Goal: Information Seeking & Learning: Learn about a topic

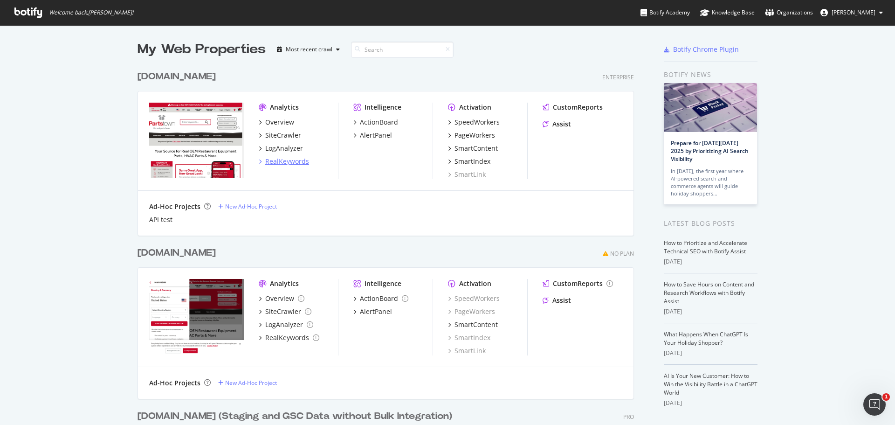
click at [283, 160] on div "RealKeywords" at bounding box center [287, 161] width 44 height 9
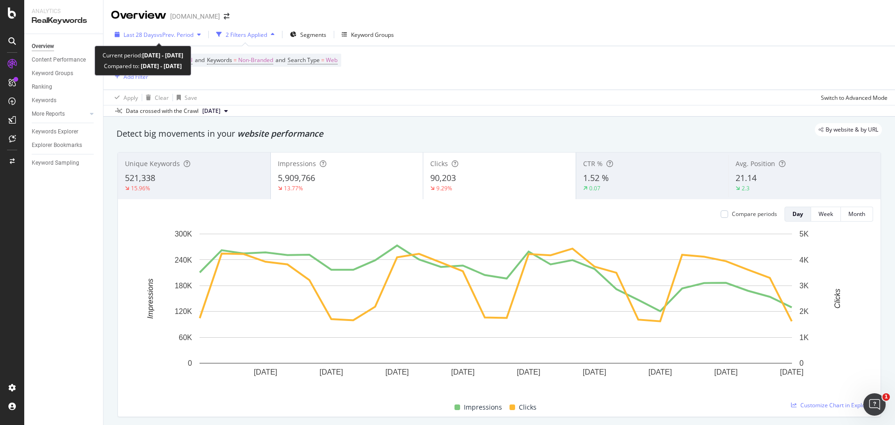
click at [189, 34] on span "vs Prev. Period" at bounding box center [175, 35] width 37 height 8
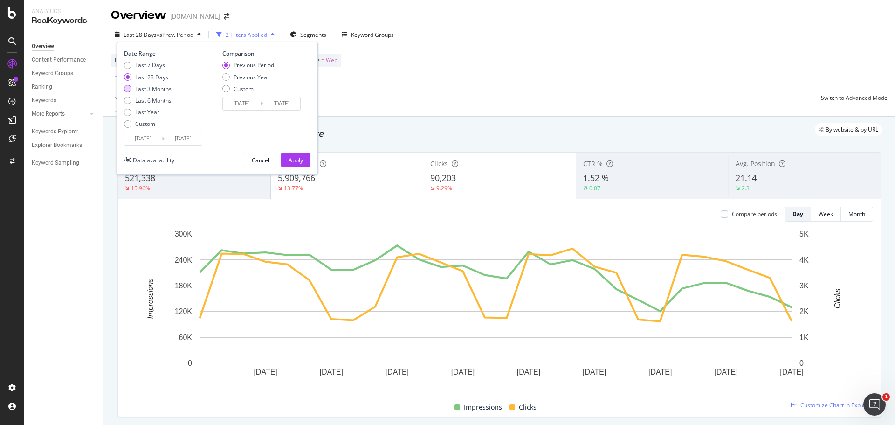
click at [127, 90] on div "Last 3 Months" at bounding box center [127, 88] width 7 height 7
type input "[DATE]"
click at [301, 163] on div "Apply" at bounding box center [295, 160] width 14 height 8
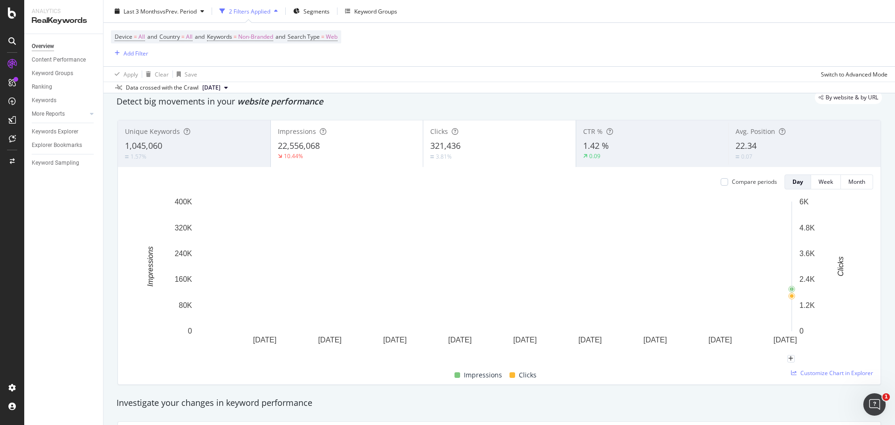
scroll to position [47, 0]
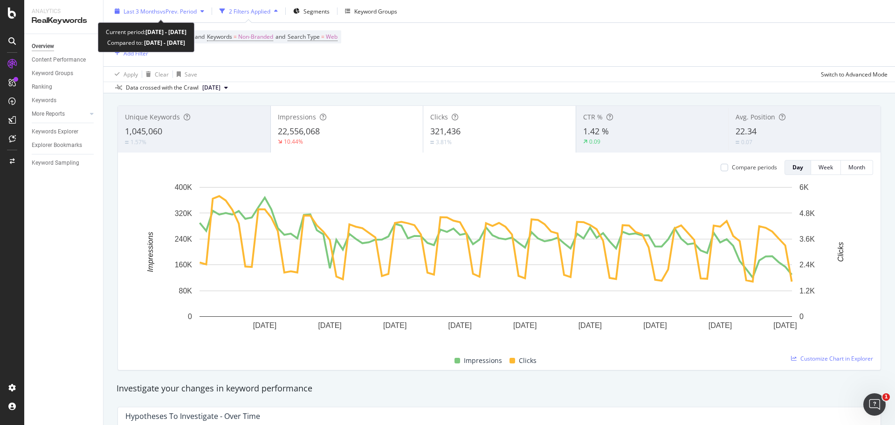
click at [196, 8] on span "vs Prev. Period" at bounding box center [178, 11] width 37 height 8
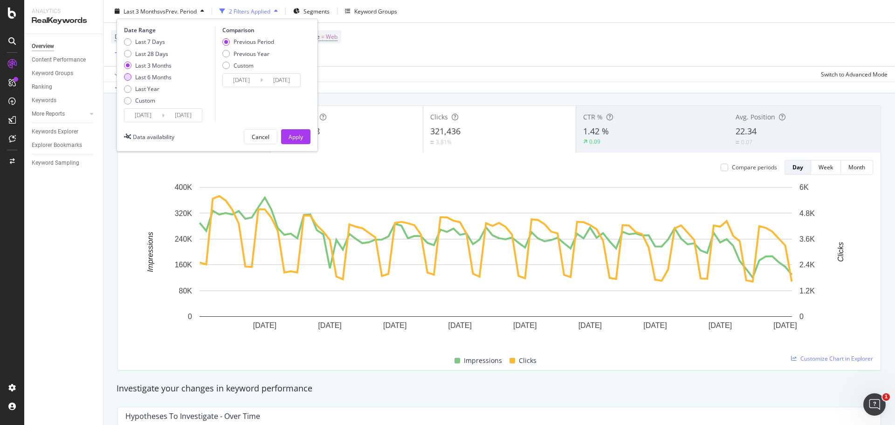
click at [139, 74] on div "Last 6 Months" at bounding box center [153, 77] width 36 height 8
type input "[DATE]"
click at [301, 135] on div "Apply" at bounding box center [295, 136] width 14 height 8
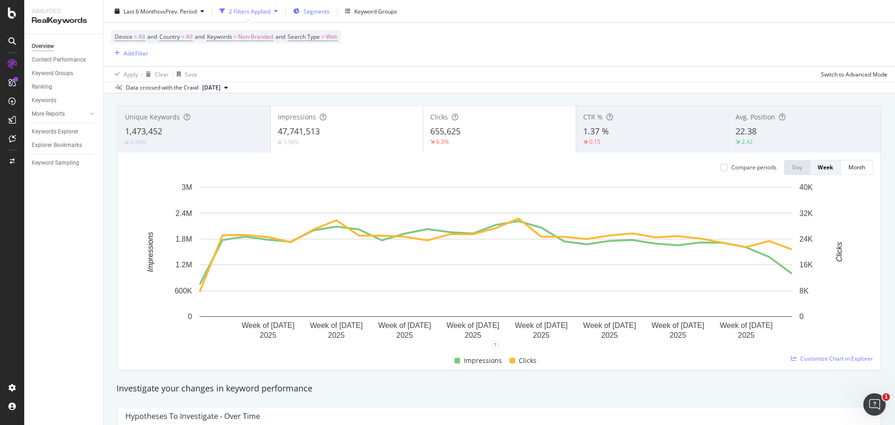
click at [323, 15] on span "Segments" at bounding box center [316, 11] width 26 height 8
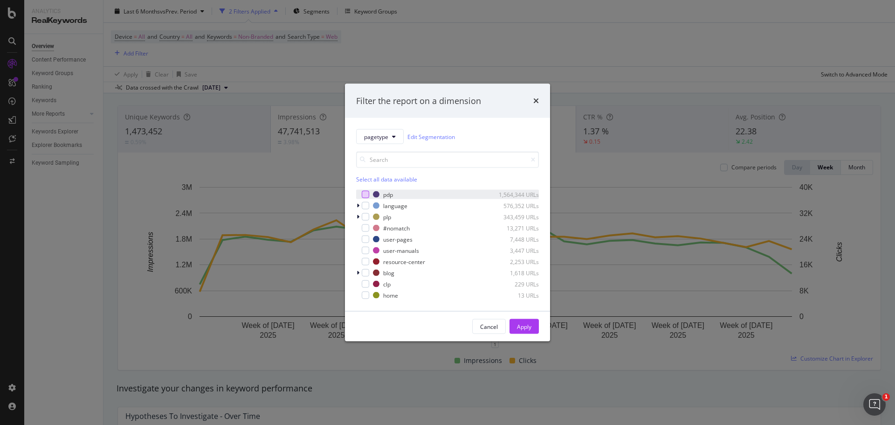
click at [363, 191] on div "modal" at bounding box center [365, 194] width 7 height 7
click at [357, 204] on icon "modal" at bounding box center [357, 206] width 3 height 6
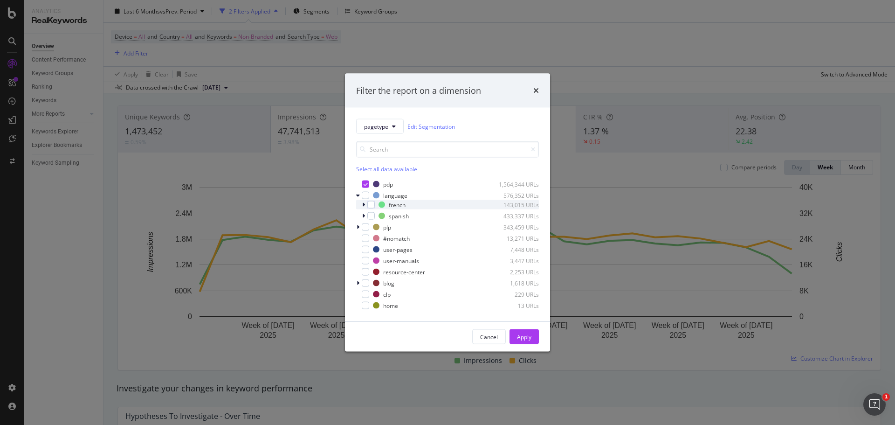
click at [364, 204] on icon "modal" at bounding box center [363, 205] width 3 height 6
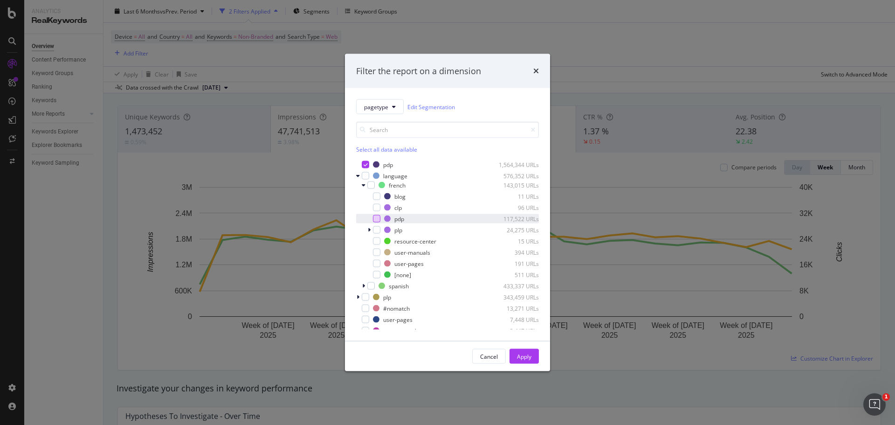
click at [376, 219] on div "modal" at bounding box center [376, 218] width 7 height 7
click at [362, 285] on icon "modal" at bounding box center [363, 286] width 3 height 6
click at [379, 319] on div "modal" at bounding box center [376, 318] width 7 height 7
click at [527, 355] on div "Apply" at bounding box center [524, 356] width 14 height 8
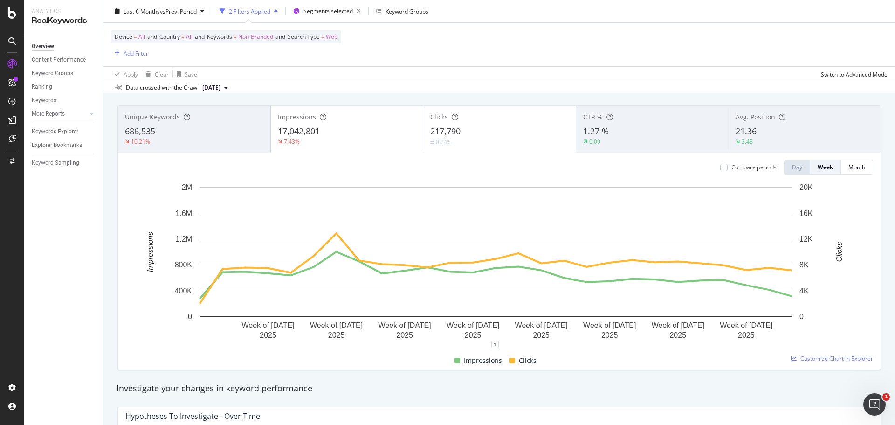
click at [754, 80] on div "Apply Clear Save Switch to Advanced Mode" at bounding box center [498, 73] width 791 height 15
click at [365, 127] on div "17,042,801" at bounding box center [347, 131] width 138 height 12
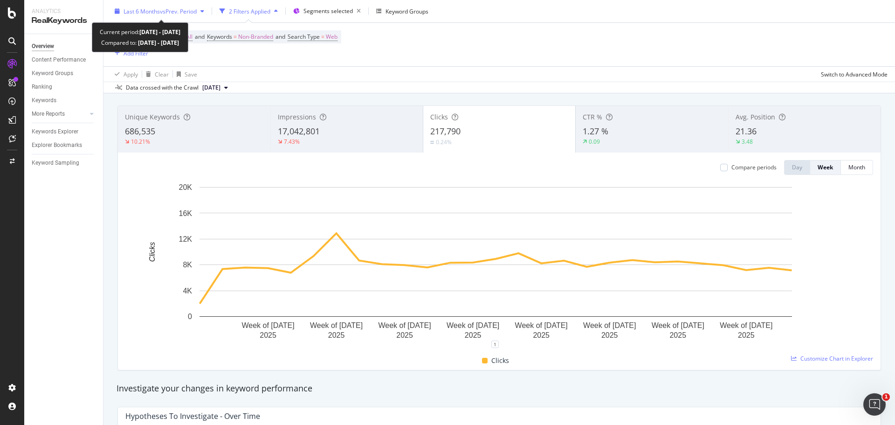
click at [185, 7] on div "Last 6 Months vs Prev. Period" at bounding box center [159, 11] width 97 height 14
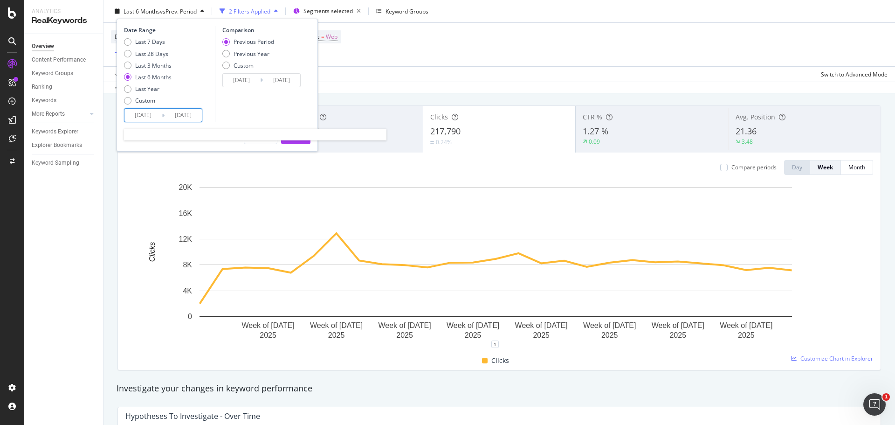
click at [167, 115] on input "[DATE]" at bounding box center [182, 115] width 37 height 13
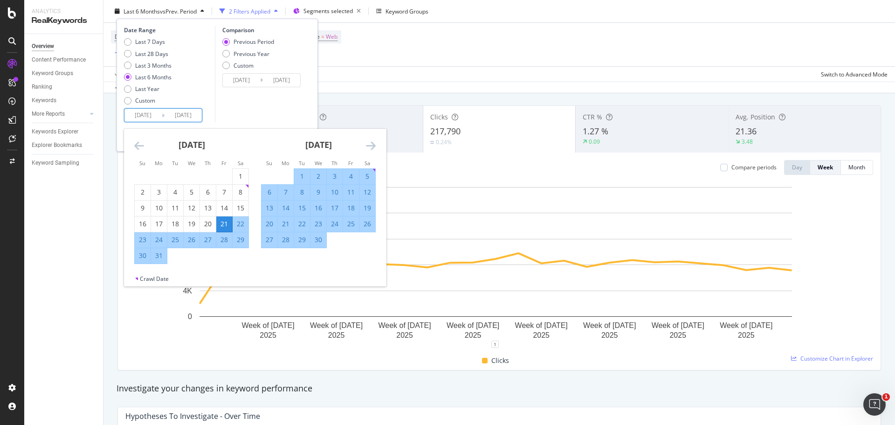
click at [368, 142] on icon "Move forward to switch to the next month." at bounding box center [371, 145] width 10 height 11
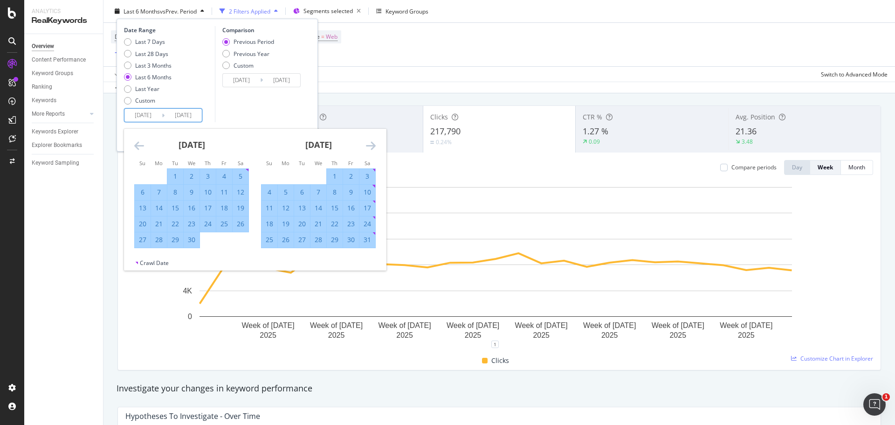
click at [331, 174] on div "1" at bounding box center [335, 175] width 16 height 9
type input "[DATE]"
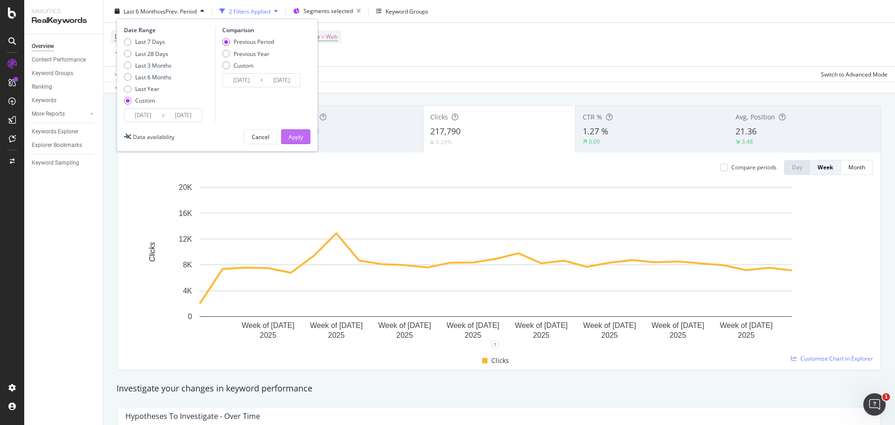
click at [301, 135] on div "Apply" at bounding box center [295, 136] width 14 height 8
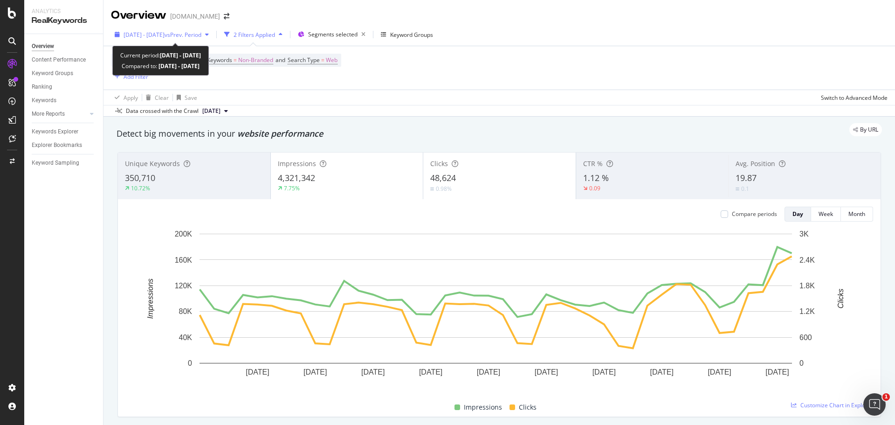
click at [201, 34] on span "vs Prev. Period" at bounding box center [182, 35] width 37 height 8
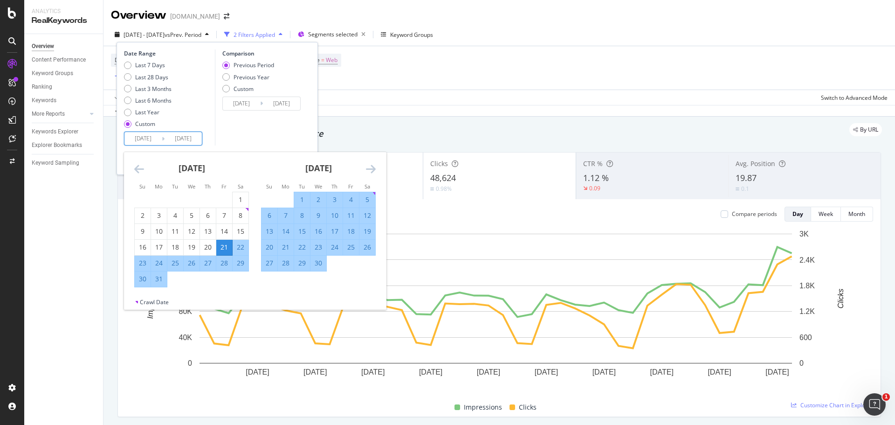
type textarea "1"
drag, startPoint x: 198, startPoint y: 137, endPoint x: 171, endPoint y: 139, distance: 27.1
click at [169, 139] on input "[DATE]" at bounding box center [182, 138] width 37 height 13
click at [256, 145] on div "Comparison Previous Period Previous Year Custom [DATE] Navigate forward to inte…" at bounding box center [259, 97] width 89 height 96
type input "[DATE]"
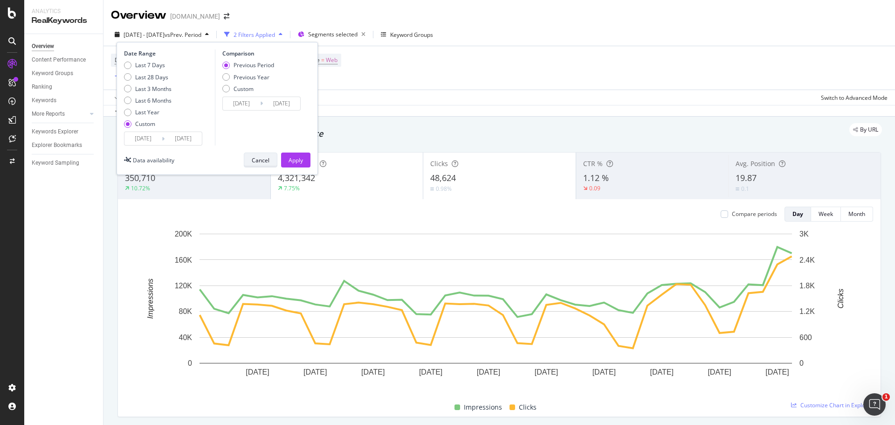
click at [265, 163] on div "Cancel" at bounding box center [261, 160] width 18 height 8
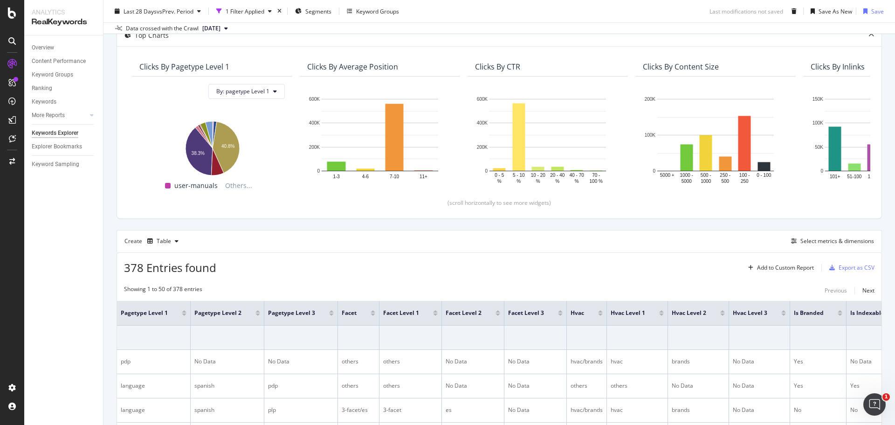
scroll to position [126, 0]
